Goal: Task Accomplishment & Management: Manage account settings

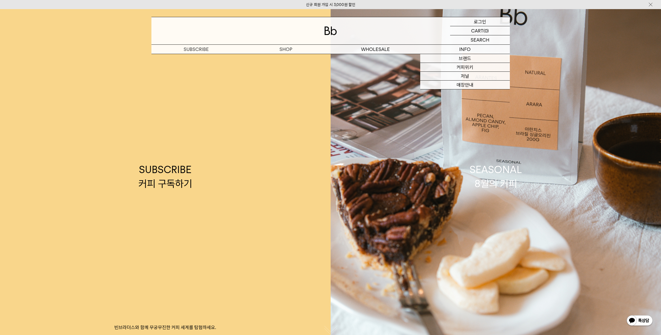
click at [476, 21] on p "로그인" at bounding box center [479, 21] width 12 height 9
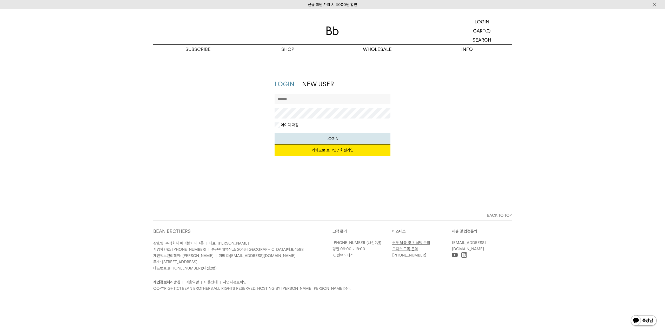
click at [334, 151] on link "카카오로 로그인 / 회원가입" at bounding box center [332, 149] width 116 height 11
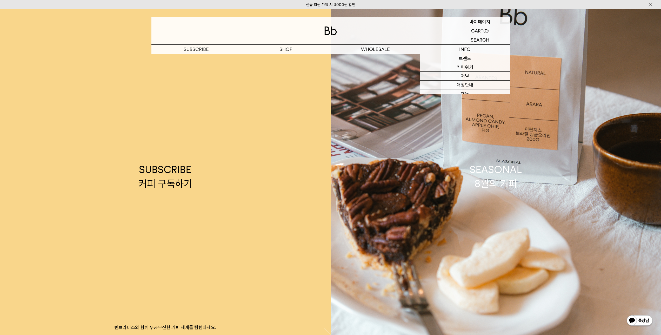
click at [472, 23] on p "마이페이지" at bounding box center [479, 21] width 21 height 9
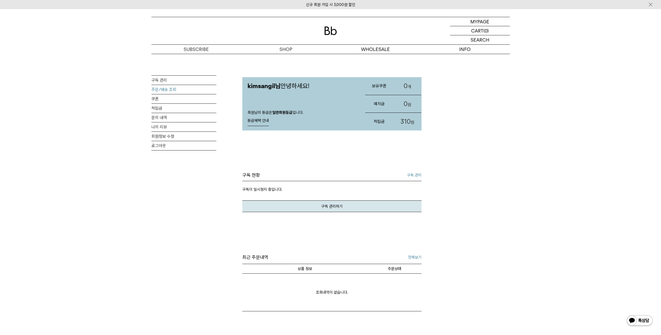
click at [169, 91] on link "주문/배송 조회" at bounding box center [183, 89] width 65 height 9
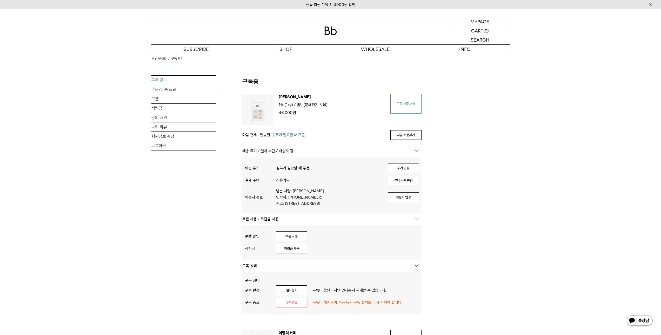
click at [407, 107] on link "구독 상품 변경" at bounding box center [405, 104] width 31 height 20
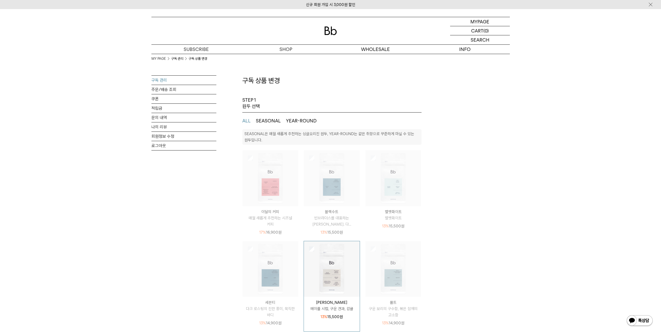
select select "**"
click at [261, 125] on ul "ALL SEASONAL YEAR-ROUND" at bounding box center [331, 120] width 179 height 17
click at [262, 113] on ul "ALL SEASONAL YEAR-ROUND" at bounding box center [331, 120] width 179 height 17
click at [262, 121] on button "SEASONAL" at bounding box center [268, 121] width 25 height 6
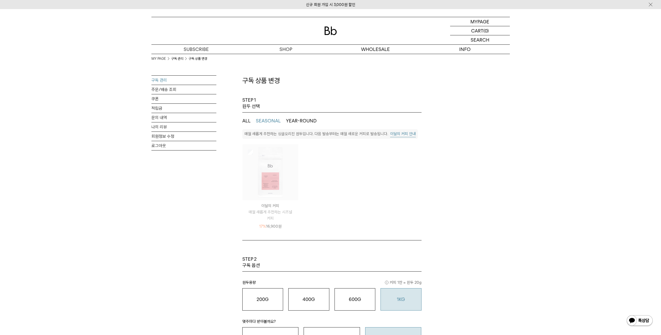
click at [248, 155] on img at bounding box center [270, 172] width 56 height 56
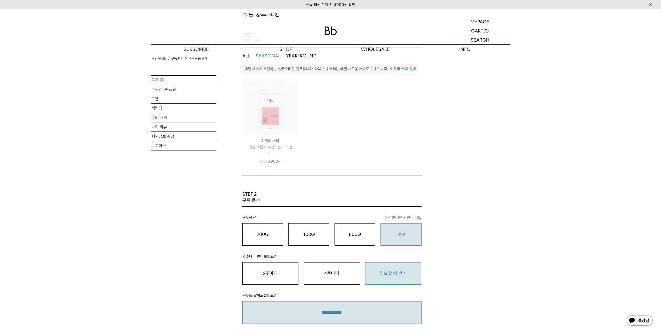
scroll to position [78, 0]
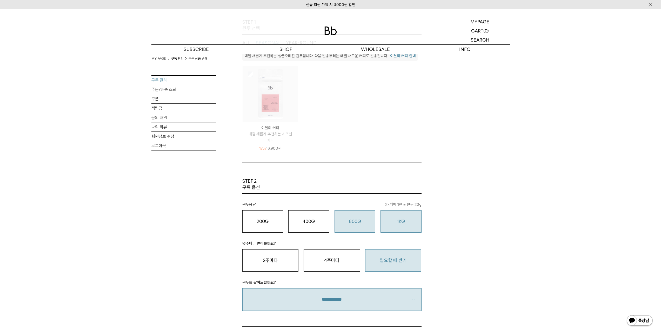
click at [352, 217] on button "600G 43,000 원" at bounding box center [354, 221] width 41 height 22
click at [343, 225] on button "600G 43,000 원" at bounding box center [354, 221] width 41 height 22
click at [382, 224] on button "1KG 49,900 원" at bounding box center [400, 221] width 41 height 22
type input "*"
click at [472, 227] on div "MY PAGE 구독 관리 구독 상품 변경 구독 관리 주문/배송 조회 쿠폰 적립금 문의 내역 나의 리뷰 회원정보 수정 로그아웃 구독 상품 변경 …" at bounding box center [330, 194] width 358 height 437
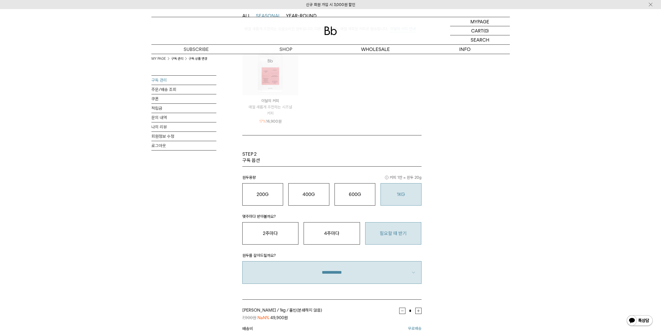
scroll to position [130, 0]
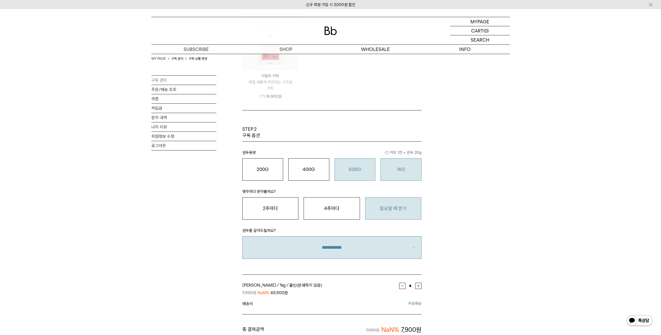
click at [358, 162] on button "600G 43,000 원" at bounding box center [354, 169] width 41 height 22
click at [390, 163] on button "1KG 49,900 원" at bounding box center [400, 169] width 41 height 22
click at [390, 164] on button "1KG 49,900 원" at bounding box center [400, 169] width 41 height 22
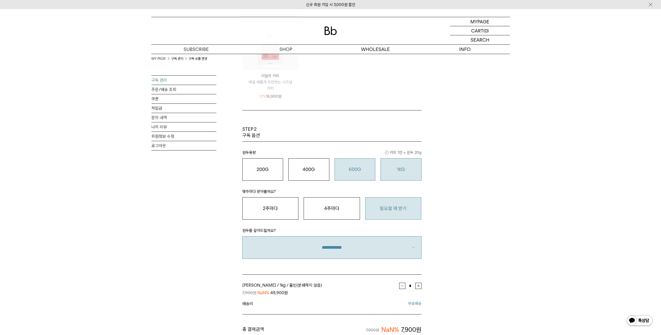
click at [356, 170] on o "600G" at bounding box center [355, 168] width 12 height 5
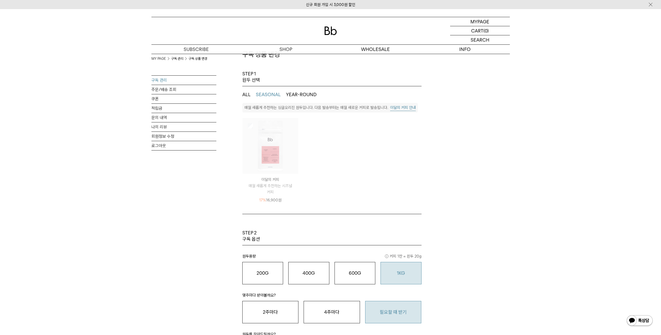
scroll to position [26, 0]
click at [297, 98] on ul "ALL SEASONAL YEAR-ROUND" at bounding box center [331, 94] width 179 height 17
click at [297, 90] on ul "ALL SEASONAL YEAR-ROUND" at bounding box center [331, 94] width 179 height 17
click at [297, 94] on button "YEAR-ROUND" at bounding box center [301, 95] width 31 height 6
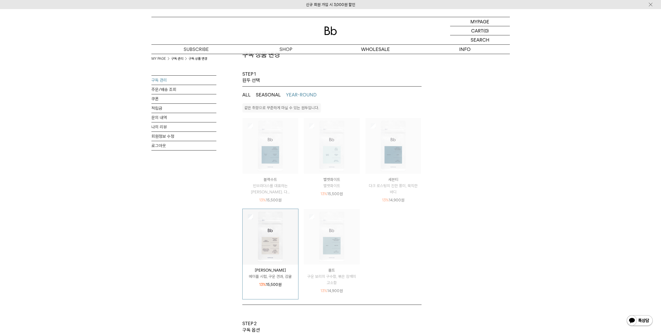
click at [240, 93] on div "MY PAGE 구독 관리 구독 상품 변경 구독 관리 주문/배송 조회 쿠폰 적립금 문의 내역 나의 리뷰 회원정보 수정 로그아웃 구독 상품 변경 …" at bounding box center [330, 291] width 358 height 527
click at [247, 93] on button "ALL" at bounding box center [246, 95] width 8 height 6
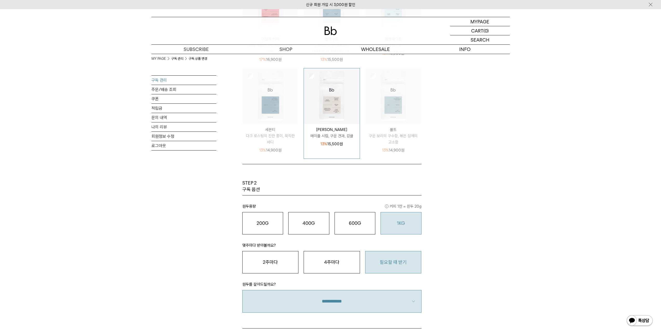
scroll to position [182, 0]
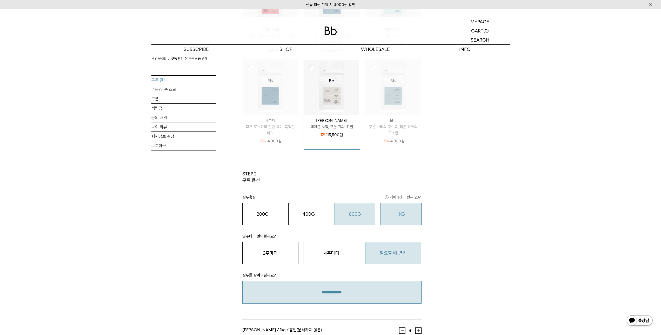
click at [367, 209] on button "600G 43,000 원" at bounding box center [354, 214] width 41 height 22
click at [385, 234] on p "몇주마다 받아볼까요?" at bounding box center [331, 237] width 179 height 9
click at [391, 223] on button "1KG 49,900 원" at bounding box center [400, 214] width 41 height 22
click at [349, 213] on o "600G" at bounding box center [355, 213] width 12 height 5
click at [315, 221] on button "400G 31,000 원" at bounding box center [308, 214] width 41 height 22
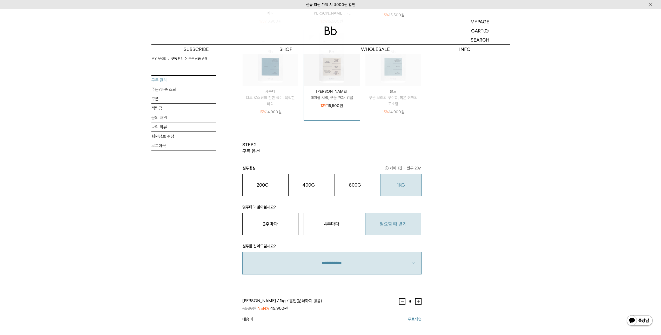
scroll to position [260, 0]
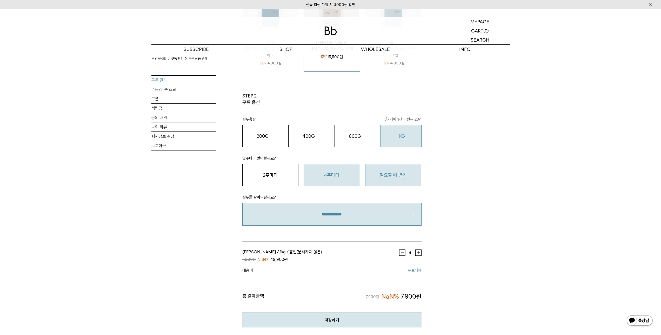
click at [329, 166] on button "4주마다" at bounding box center [331, 175] width 56 height 22
click at [364, 138] on div "600G 43,000 원" at bounding box center [354, 136] width 35 height 6
click at [386, 187] on div "**********" at bounding box center [331, 205] width 179 height 39
click at [386, 180] on button "필요할 때 받기" at bounding box center [393, 175] width 56 height 22
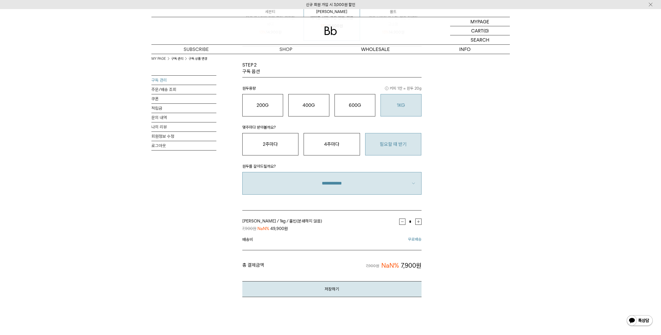
scroll to position [337, 0]
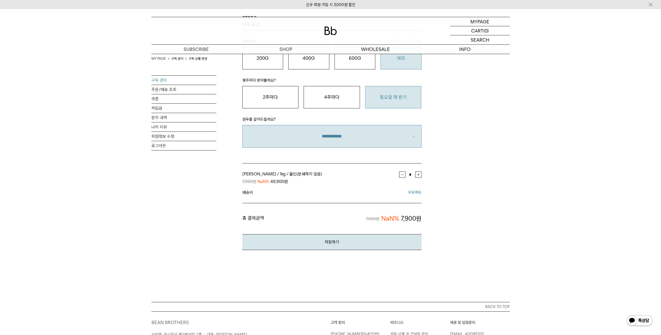
drag, startPoint x: 354, startPoint y: 240, endPoint x: 362, endPoint y: 217, distance: 24.2
click at [362, 217] on div "페루 카하마르카 디카페인 / 1kg × 1개 / 홀빈(분쇄하지 않음) / 필요할 때 받기 7,900원 NaN% 49,900원 페루 카하마르카 …" at bounding box center [331, 208] width 179 height 81
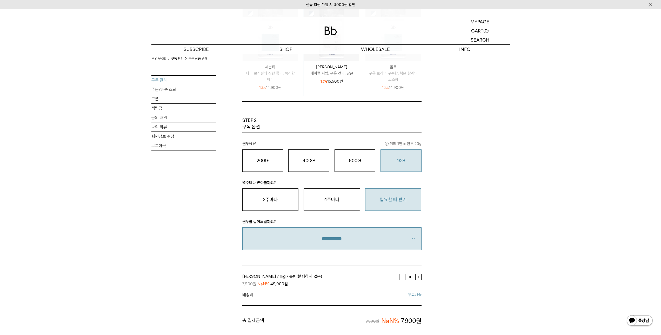
scroll to position [156, 0]
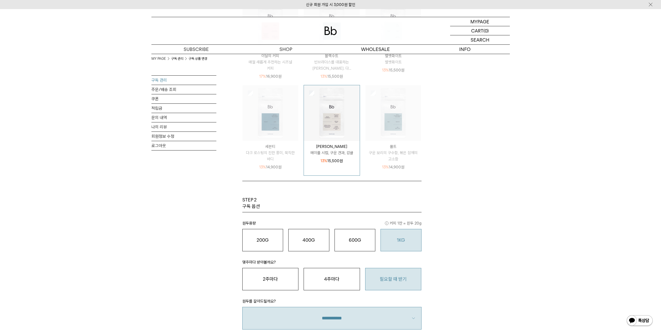
click at [343, 227] on p "원두용량 커피 1잔 = 윈두 20g" at bounding box center [331, 224] width 179 height 9
click at [343, 236] on button "600G 43,000 원" at bounding box center [354, 240] width 41 height 22
click at [308, 235] on button "400G 31,000 원" at bounding box center [308, 240] width 41 height 22
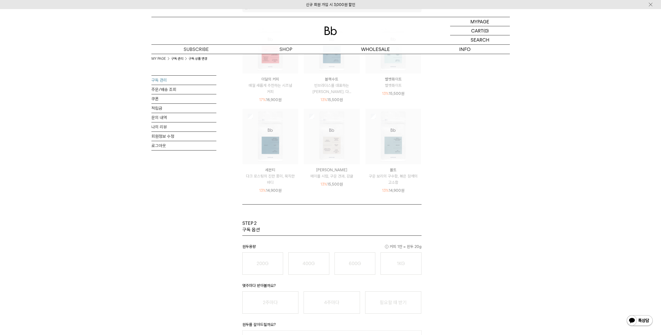
scroll to position [78, 0]
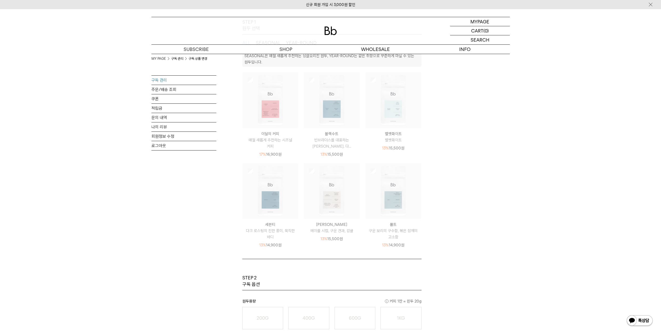
click at [249, 84] on img at bounding box center [270, 100] width 56 height 56
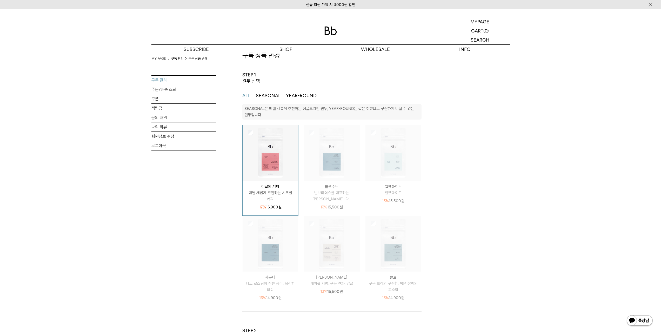
scroll to position [0, 0]
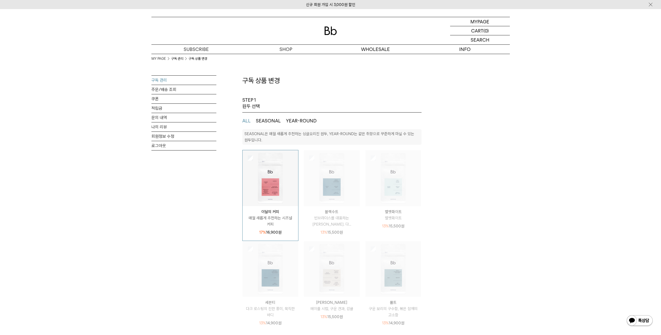
click at [279, 121] on button "SEASONAL" at bounding box center [268, 121] width 25 height 6
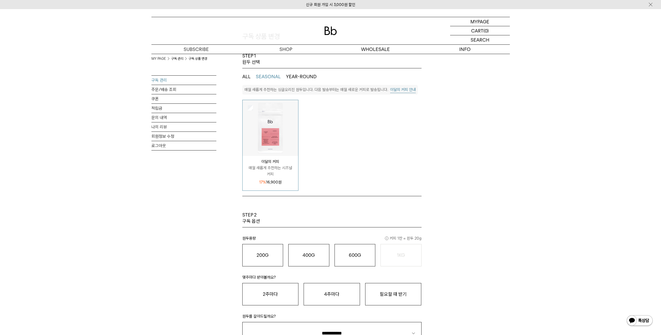
scroll to position [130, 0]
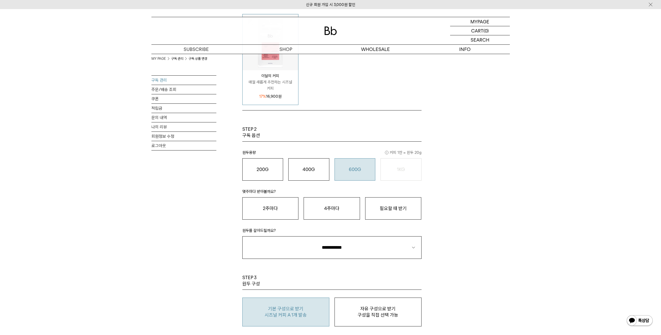
click at [357, 172] on o "600G" at bounding box center [355, 168] width 12 height 5
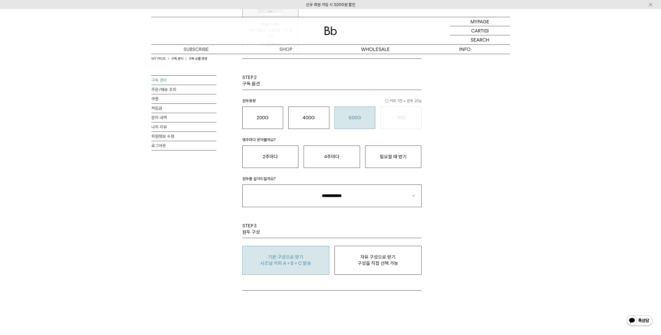
scroll to position [182, 0]
click at [380, 161] on button "필요할 때 받기" at bounding box center [393, 156] width 56 height 22
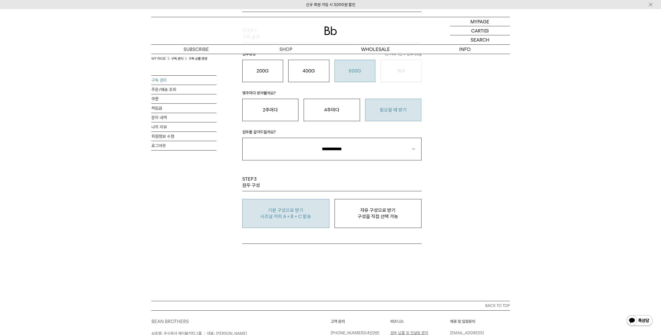
scroll to position [234, 0]
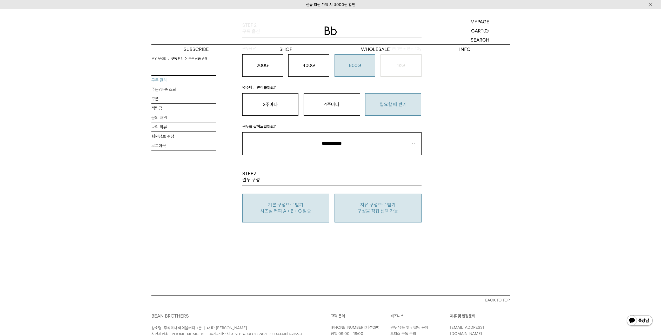
click at [376, 208] on p "구성을 직접 선택 가능" at bounding box center [377, 211] width 81 height 6
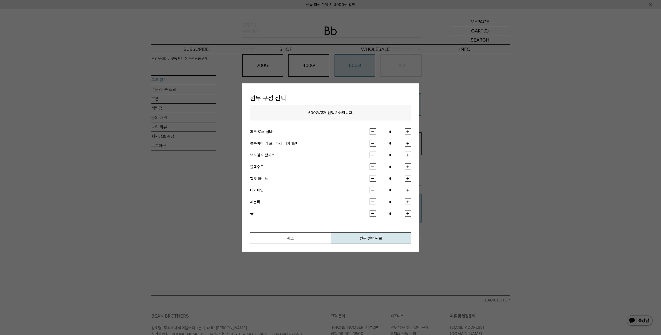
click at [452, 140] on div at bounding box center [330, 167] width 661 height 335
click at [314, 239] on button "취소" at bounding box center [290, 238] width 80 height 12
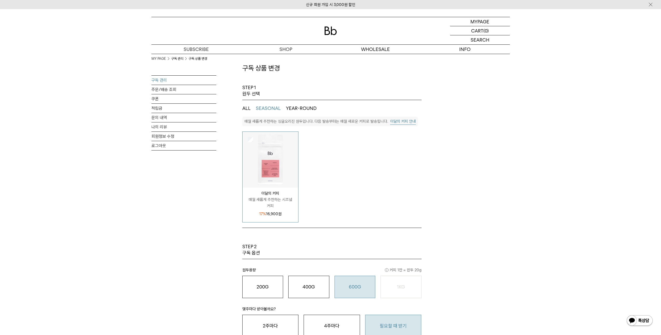
scroll to position [0, 0]
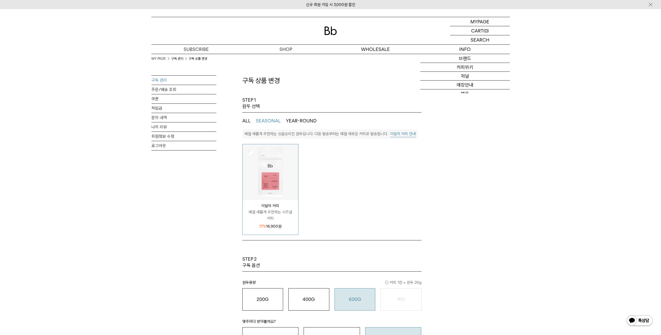
click at [429, 167] on div "MY PAGE 구독 관리 구독 상품 변경 구독 관리 주문/배송 조회 쿠폰 적립금 문의 내역 나의 리뷰 회원정보 수정 로그아웃 구독 상품 변경 …" at bounding box center [330, 265] width 358 height 423
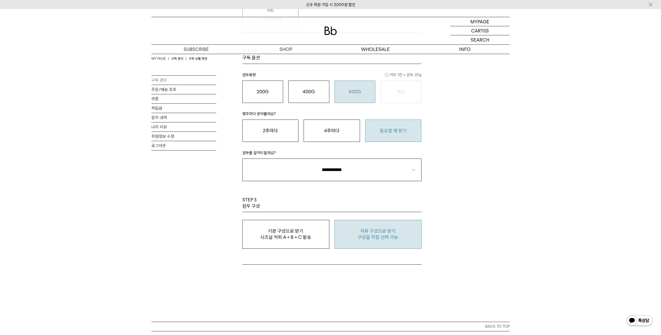
scroll to position [208, 0]
click at [369, 234] on p "구성을 직접 선택 가능" at bounding box center [377, 237] width 81 height 6
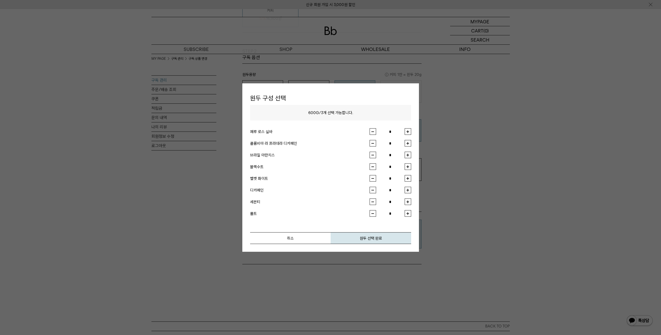
click at [406, 131] on button "button" at bounding box center [407, 131] width 6 height 6
type input "*"
click at [408, 143] on button "button" at bounding box center [407, 143] width 6 height 6
type input "*"
click at [411, 155] on button "button" at bounding box center [407, 155] width 6 height 6
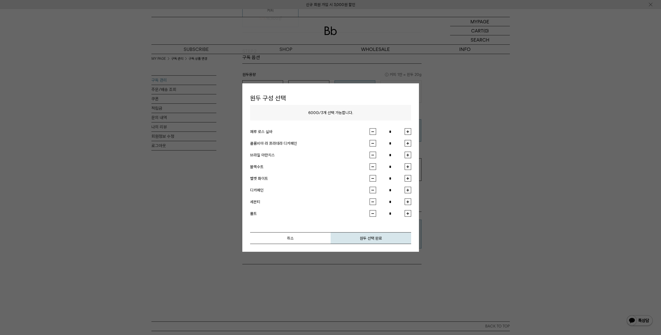
type input "*"
click at [376, 238] on button "원두 선택 완료" at bounding box center [370, 238] width 80 height 12
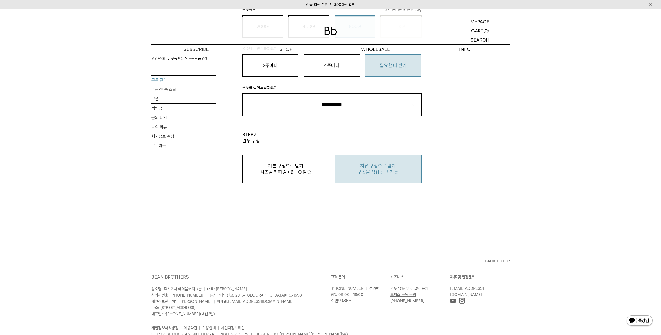
scroll to position [293, 0]
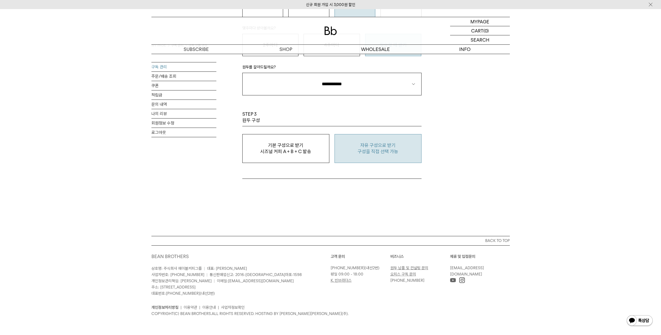
click at [404, 150] on p "구성을 직접 선택 가능" at bounding box center [377, 151] width 81 height 6
type input "*"
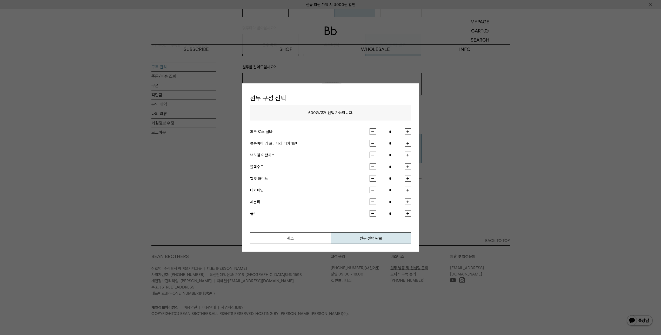
click at [411, 128] on div "원두 구성 선택 600G / 3 개 선택 가능합니다. 페루 로스 실바 * 콜롬비아 라 프라데라 디카페인 * 브라질 아란치스 * *" at bounding box center [330, 167] width 177 height 168
click at [409, 131] on button "button" at bounding box center [407, 131] width 6 height 6
type input "*"
click at [408, 140] on button "button" at bounding box center [407, 143] width 6 height 6
type input "*"
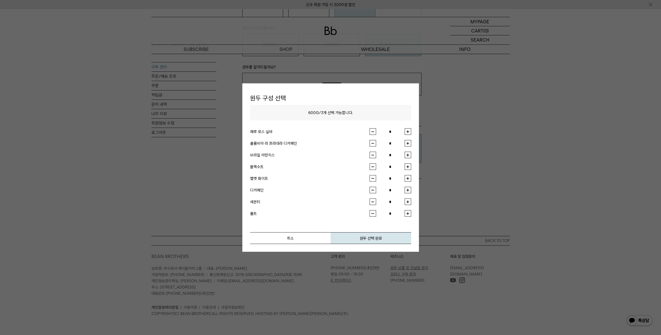
click at [409, 152] on button "button" at bounding box center [407, 155] width 6 height 6
type input "*"
click at [375, 242] on button "원두 선택 완료" at bounding box center [370, 238] width 80 height 12
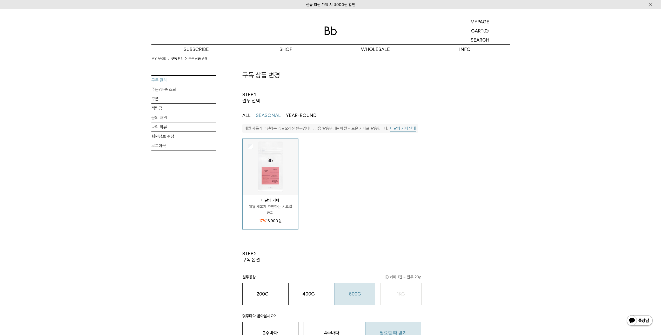
scroll to position [0, 0]
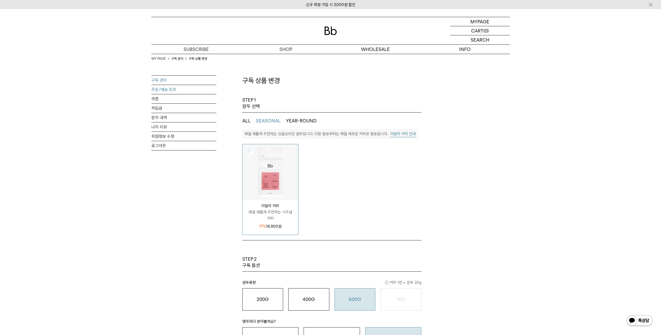
click at [168, 90] on link "주문/배송 조회" at bounding box center [183, 89] width 65 height 9
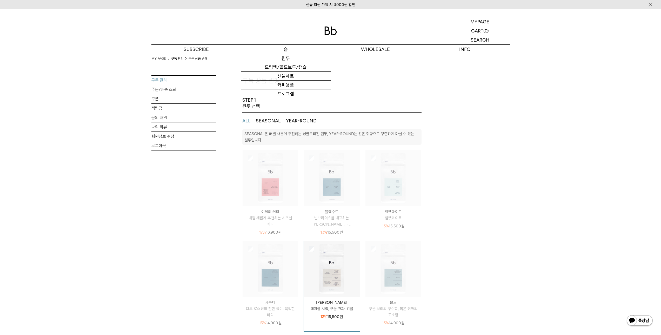
select select "**"
click at [334, 29] on img at bounding box center [330, 30] width 12 height 9
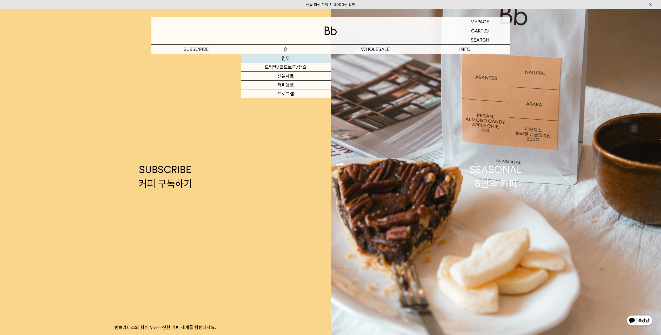
click at [284, 60] on link "원두" at bounding box center [286, 58] width 90 height 9
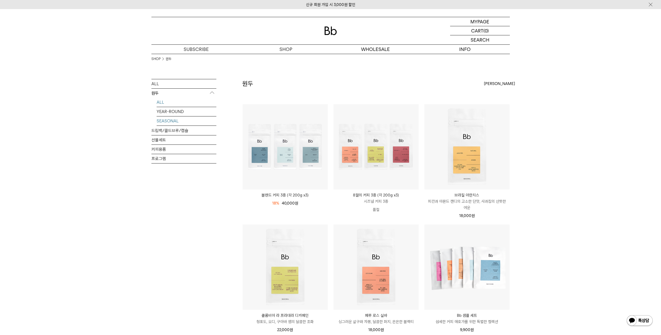
click at [171, 121] on link "SEASONAL" at bounding box center [187, 120] width 60 height 9
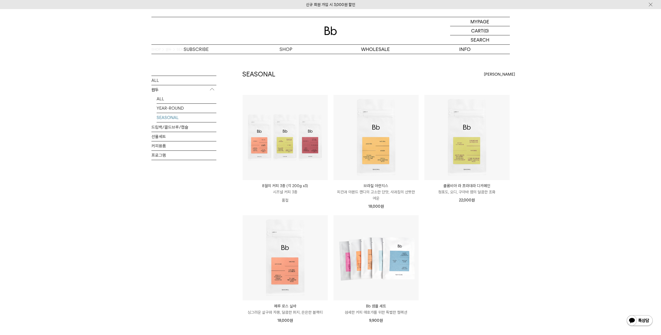
scroll to position [26, 0]
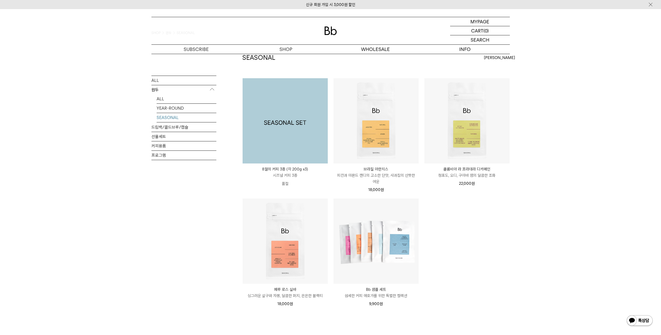
click at [308, 148] on img at bounding box center [284, 120] width 85 height 85
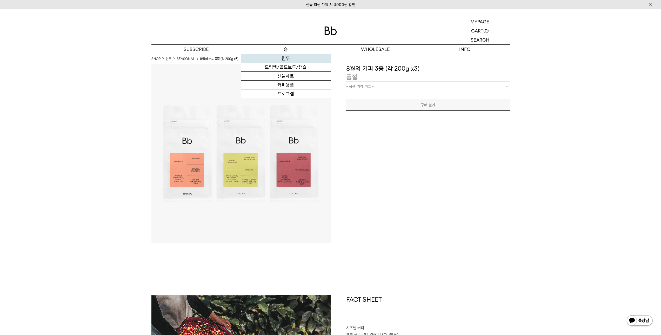
click at [284, 60] on link "원두" at bounding box center [286, 58] width 90 height 9
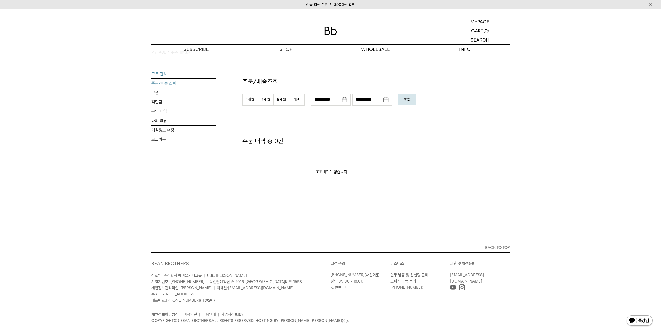
click at [168, 72] on link "구독 관리" at bounding box center [183, 73] width 65 height 9
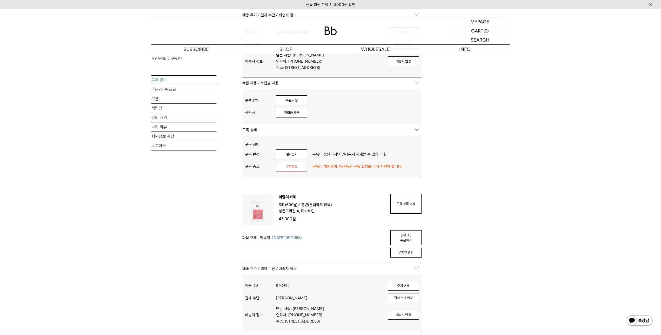
scroll to position [182, 0]
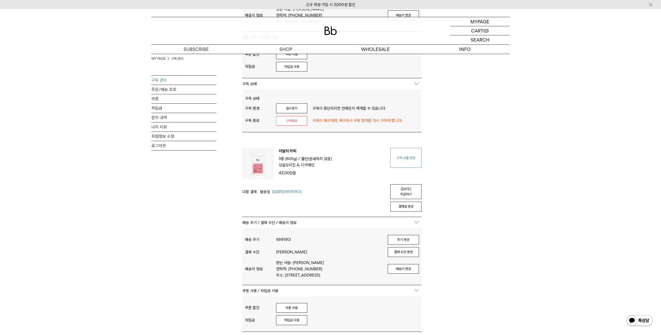
click at [407, 164] on link "구독 상품 변경" at bounding box center [405, 158] width 31 height 20
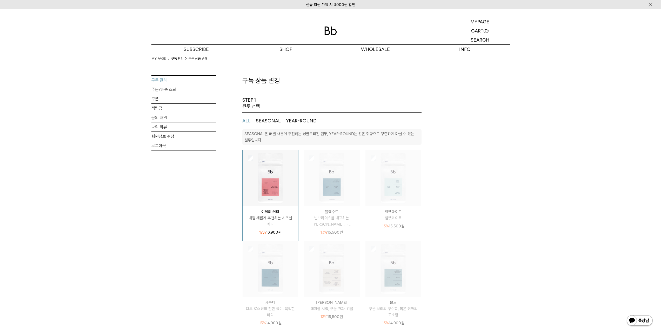
select select "**"
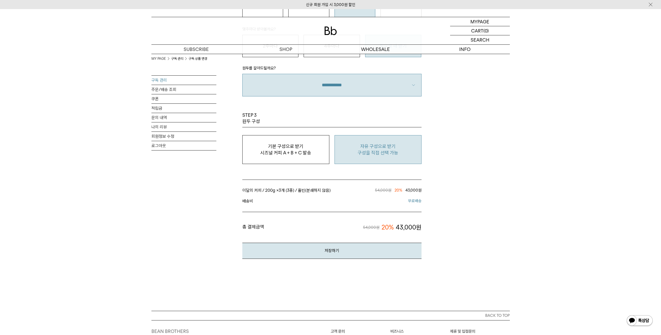
scroll to position [389, 0]
click at [398, 159] on button "자유 구성으로 받기 구성을 직접 선택 가능" at bounding box center [377, 148] width 87 height 29
type input "*"
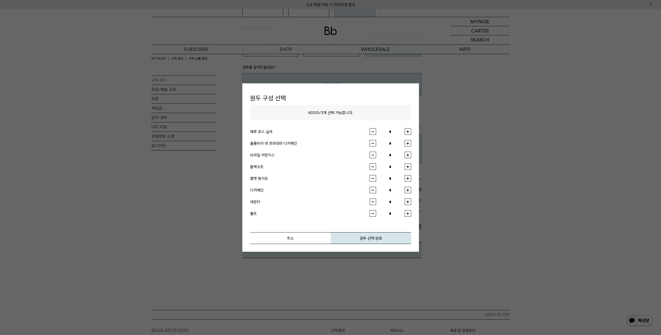
click at [407, 134] on button "button" at bounding box center [407, 131] width 6 height 6
type input "*"
click at [409, 145] on button "button" at bounding box center [407, 143] width 6 height 6
type input "*"
click at [407, 154] on button "button" at bounding box center [407, 155] width 6 height 6
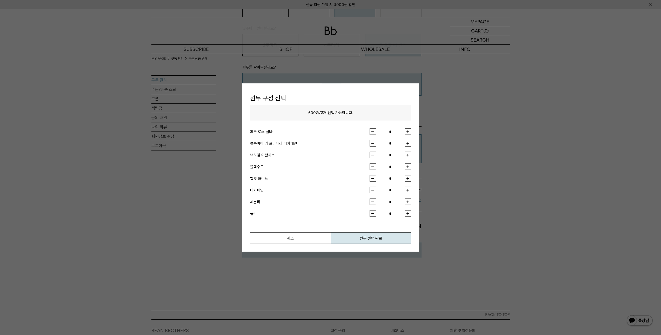
type input "*"
click at [378, 241] on button "원두 선택 완료" at bounding box center [370, 238] width 80 height 12
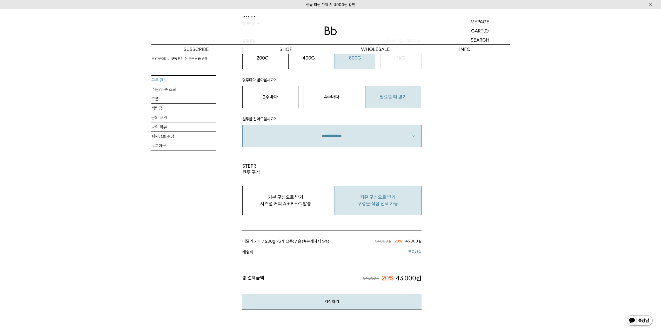
scroll to position [337, 0]
click at [339, 309] on button "저장하기" at bounding box center [331, 302] width 179 height 16
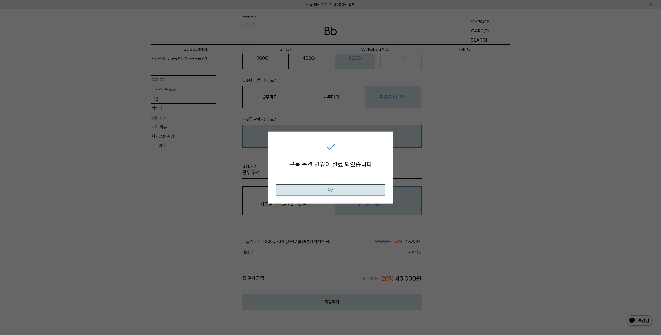
click at [333, 192] on button "확인" at bounding box center [330, 190] width 109 height 12
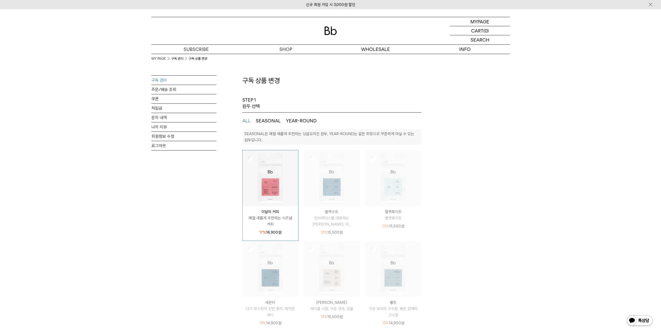
select select "**"
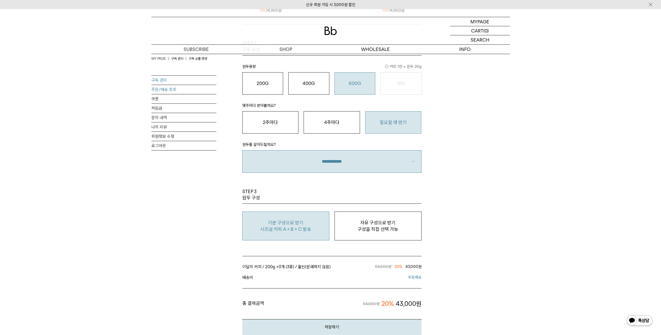
scroll to position [286, 0]
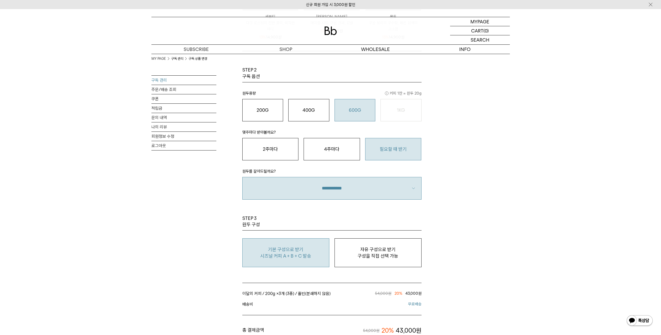
click at [166, 83] on link "구독 관리" at bounding box center [183, 80] width 65 height 9
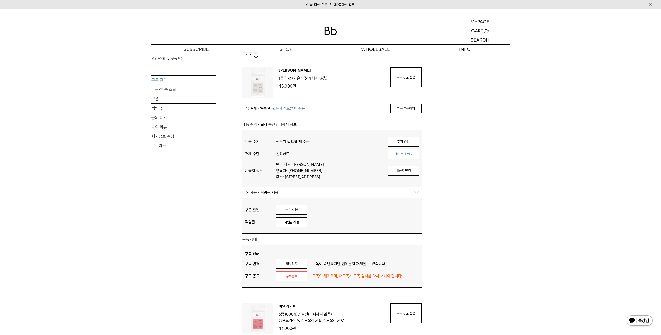
scroll to position [78, 0]
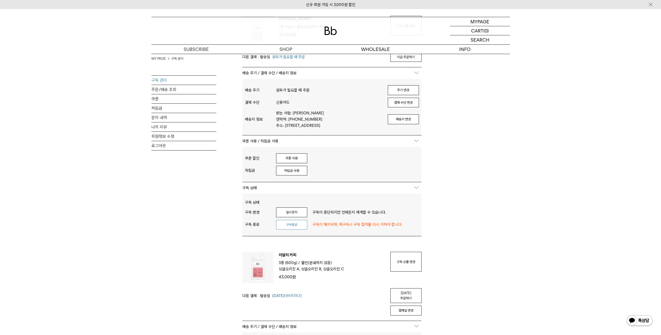
click at [298, 229] on button "구독종료" at bounding box center [291, 225] width 31 height 10
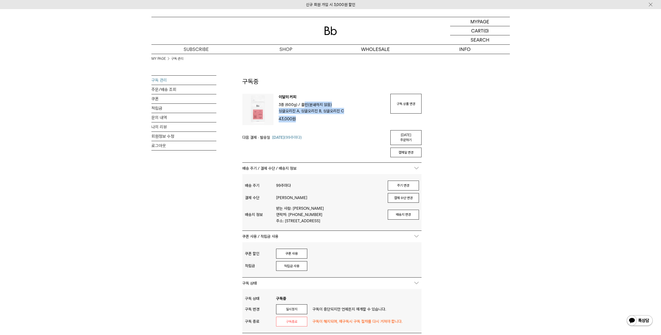
drag, startPoint x: 304, startPoint y: 104, endPoint x: 343, endPoint y: 124, distance: 43.4
click at [343, 124] on div "이달의 커피 3종 (600g) / 분쇄도 홀빈(분쇄하지 않음) 원두 옵션 싱글오리진 A, 싱글오리진 B, 싱글오리진 C 43,000 원" at bounding box center [329, 109] width 112 height 31
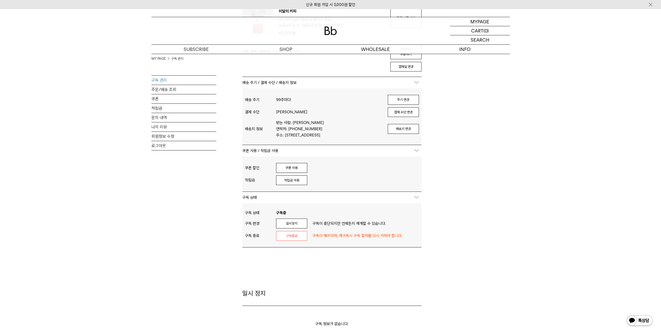
scroll to position [26, 0]
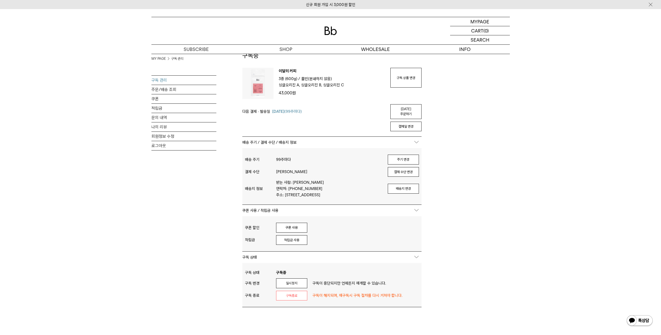
click at [431, 203] on div "MY PAGE 구독 관리 구독 관리 주문/배송 조회 쿠폰 적립금 문의 내역 나의 리뷰 회원정보 수정 로그아웃 구독중 구독 번호 : 43053 …" at bounding box center [330, 214] width 358 height 373
click at [467, 252] on div "MY PAGE 구독 관리 구독 관리 주문/배송 조회 쿠폰 적립금 문의 내역 나의 리뷰 회원정보 수정 로그아웃 구독중 구독 번호 : 43053 …" at bounding box center [330, 214] width 358 height 373
click at [446, 170] on div "MY PAGE 구독 관리 구독 관리 주문/배송 조회 쿠폰 적립금 문의 내역 나의 리뷰 회원정보 수정 로그아웃 구독중 구독 번호 : 43053 …" at bounding box center [330, 214] width 358 height 373
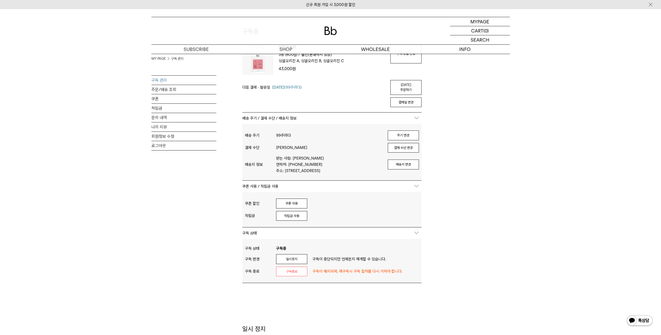
scroll to position [0, 0]
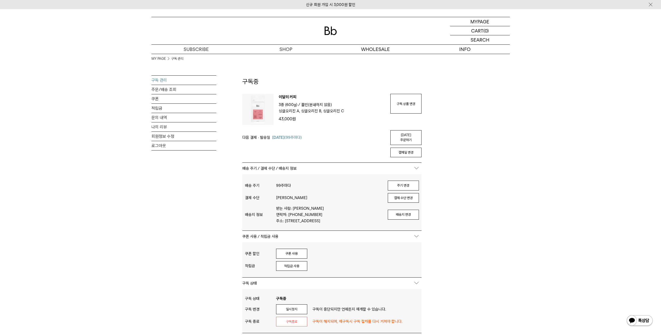
click at [159, 74] on div "MY PAGE 구독 관리" at bounding box center [183, 65] width 65 height 25
click at [162, 83] on link "구독 관리" at bounding box center [183, 80] width 65 height 9
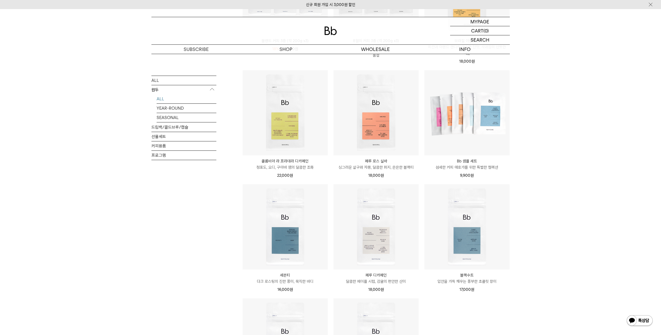
scroll to position [156, 0]
click at [536, 123] on div "SHOP 원두 ALL 원두 ALL YEAR-ROUND SEASONAL 드립백/콜드브루/캡슐 선물세트 커피용품 프로그램 원두 최신순" at bounding box center [330, 180] width 661 height 564
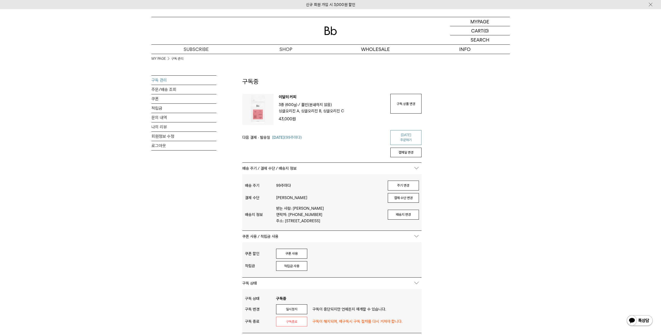
click at [408, 136] on link "[DATE] 주문하기" at bounding box center [405, 137] width 31 height 15
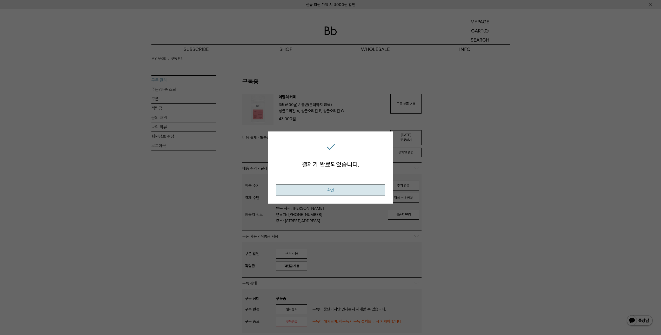
click at [338, 188] on button "확인" at bounding box center [330, 190] width 109 height 12
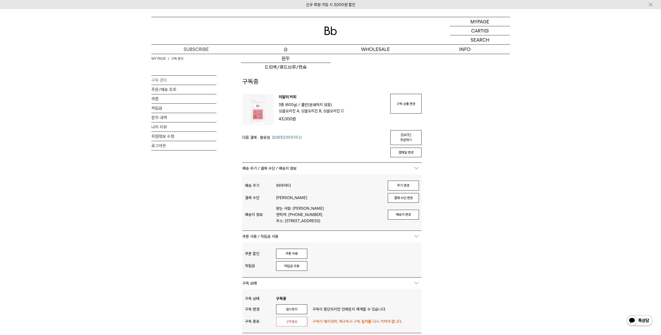
click at [286, 47] on p "숍" at bounding box center [286, 49] width 90 height 9
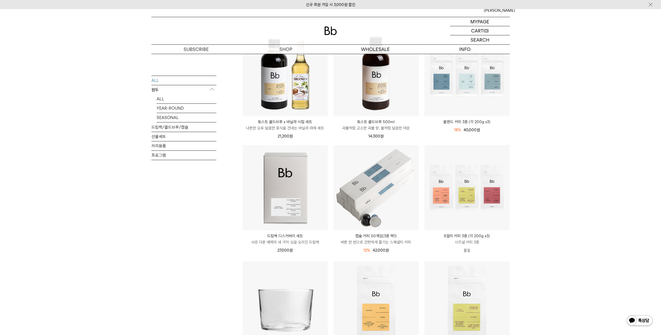
scroll to position [78, 0]
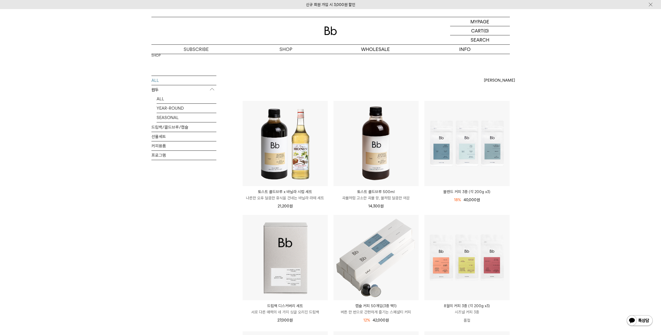
scroll to position [0, 0]
